Goal: Information Seeking & Learning: Learn about a topic

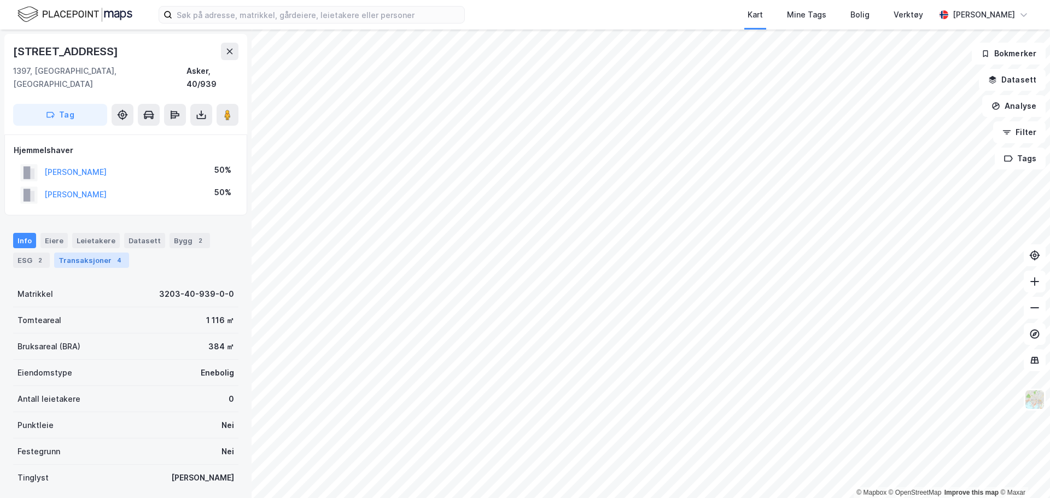
click at [114, 255] on div "4" at bounding box center [119, 260] width 11 height 11
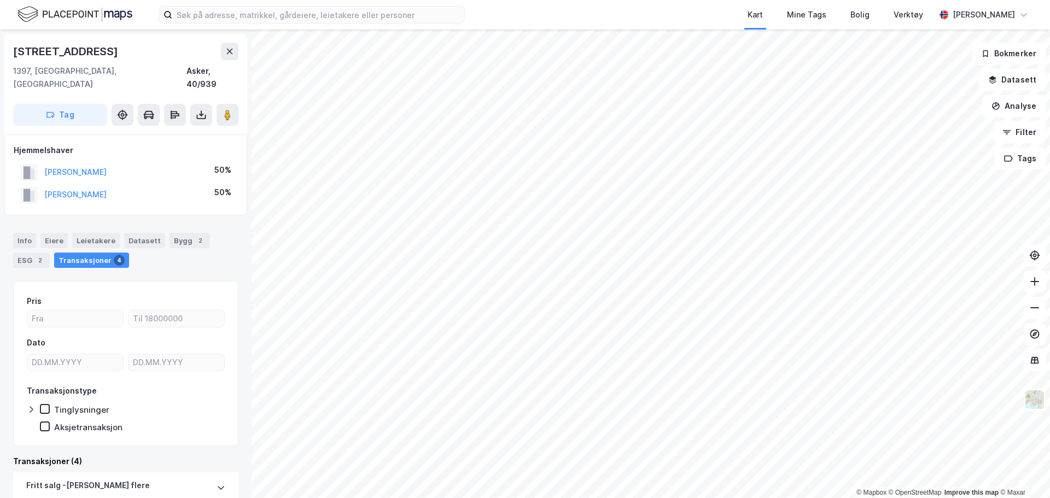
scroll to position [219, 0]
